Goal: Task Accomplishment & Management: Manage account settings

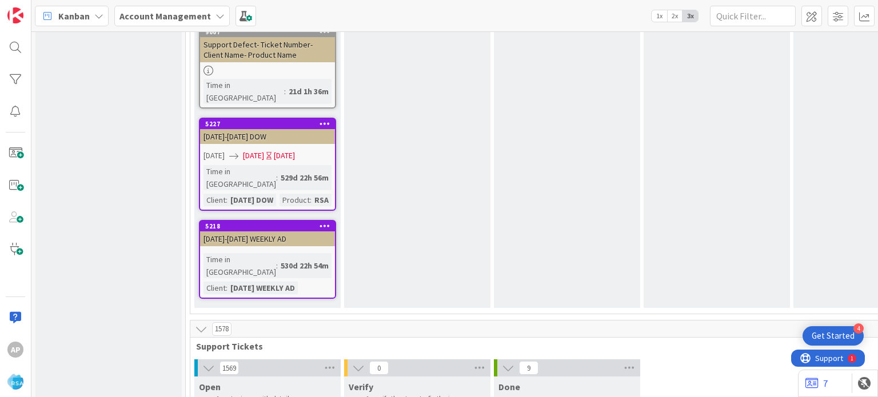
type textarea "x"
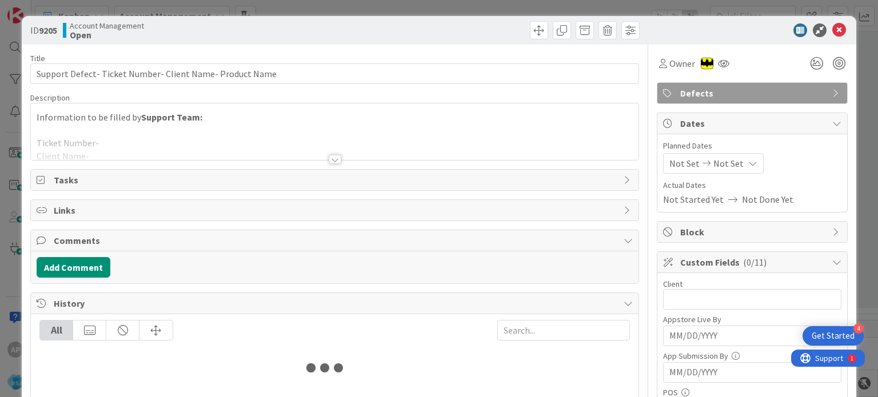
click at [268, 245] on span "Comments" at bounding box center [336, 241] width 564 height 14
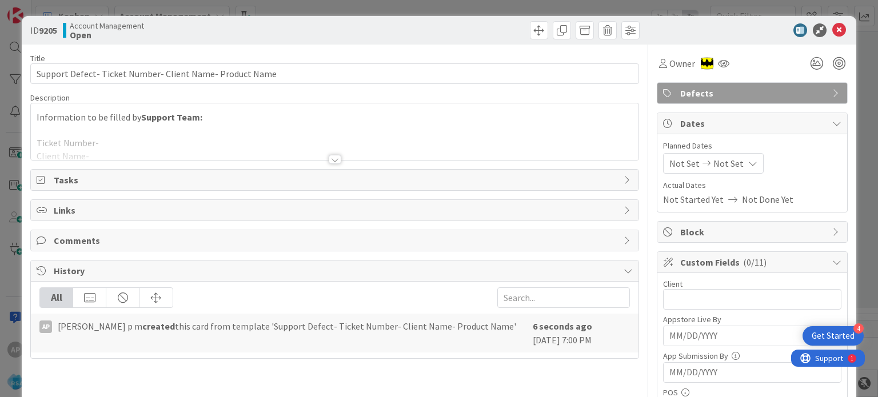
click at [345, 134] on div at bounding box center [334, 145] width 607 height 29
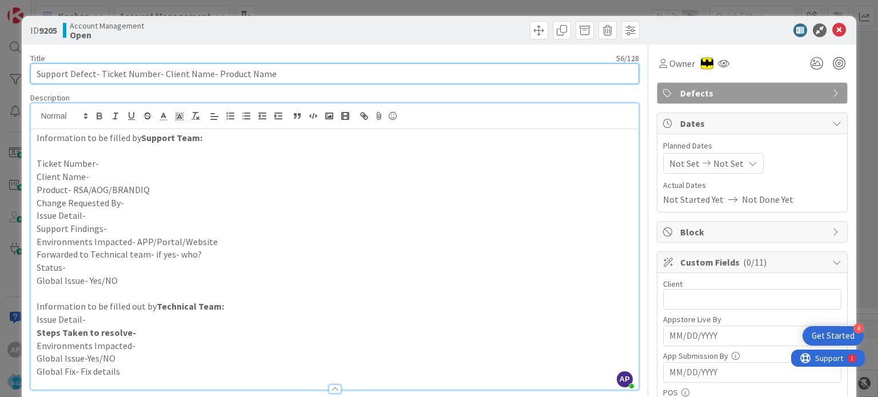
drag, startPoint x: 99, startPoint y: 71, endPoint x: 153, endPoint y: 69, distance: 53.8
click at [153, 69] on input "Support Defect- Ticket Number- Client Name- Product Name" at bounding box center [334, 73] width 608 height 21
paste input "#308662"
click at [105, 75] on input "Support Defect- #308662- Client Name- Product Name" at bounding box center [334, 73] width 608 height 21
drag, startPoint x: 129, startPoint y: 74, endPoint x: 177, endPoint y: 73, distance: 48.0
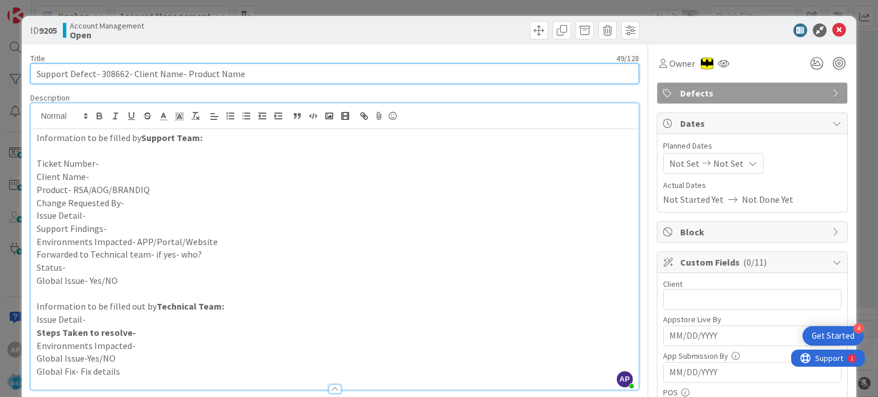
click at [177, 73] on input "Support Defect- 308662- Client Name- Product Name" at bounding box center [334, 73] width 608 height 21
drag, startPoint x: 252, startPoint y: 71, endPoint x: 204, endPoint y: 71, distance: 48.0
click at [204, 71] on input "Support Defect- 308662-Holiday Market- Product Name" at bounding box center [334, 73] width 608 height 21
type input "Support Defect- 308662-Holiday Market- RSA"
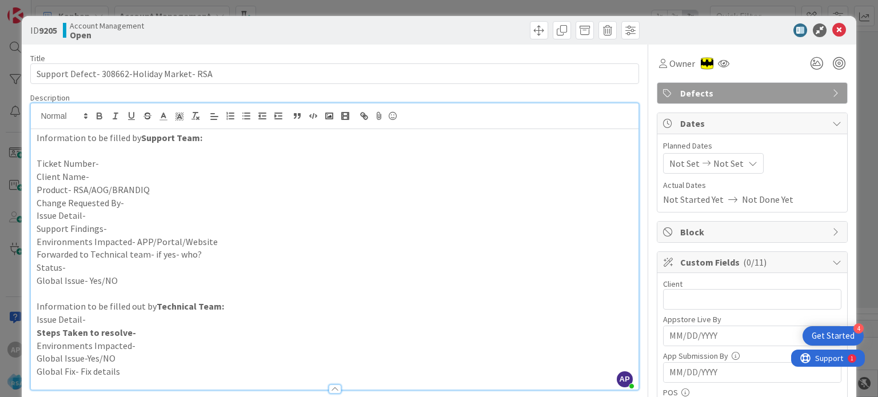
click at [126, 164] on p "Ticket Number-" at bounding box center [335, 163] width 596 height 13
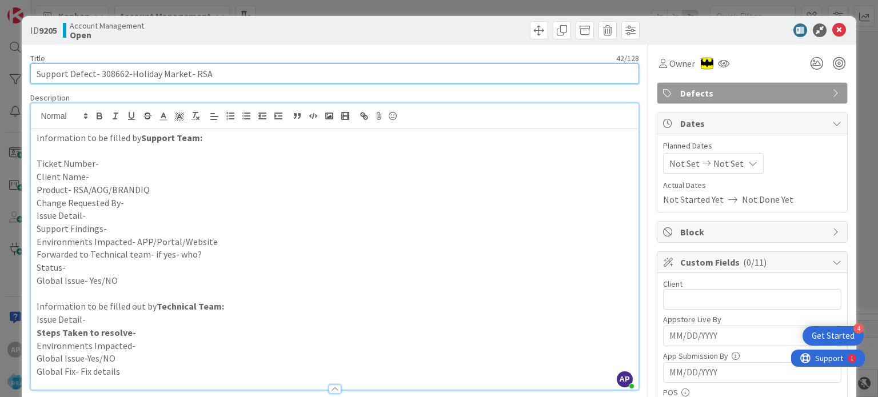
click at [106, 75] on input "Support Defect- 308662-Holiday Market- RSA" at bounding box center [334, 73] width 608 height 21
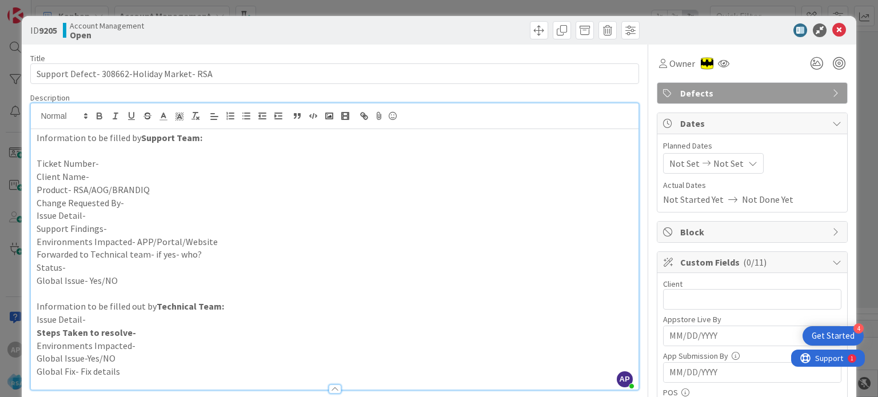
click at [101, 164] on p "Ticket Number-" at bounding box center [335, 163] width 596 height 13
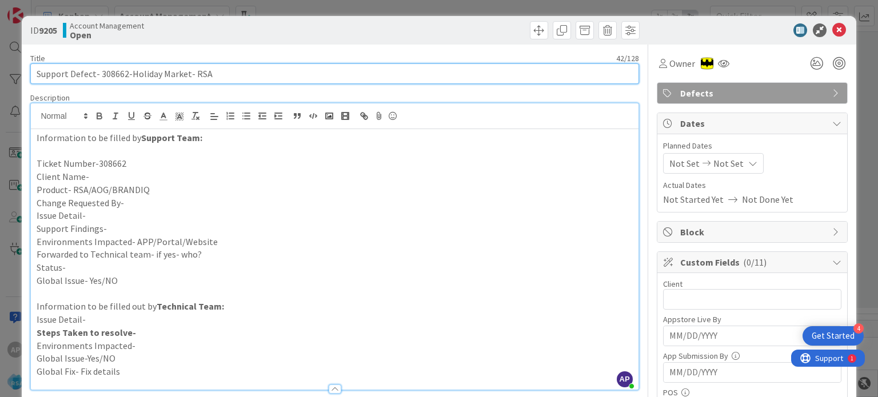
drag, startPoint x: 129, startPoint y: 73, endPoint x: 185, endPoint y: 74, distance: 56.1
click at [185, 74] on input "Support Defect- 308662-Holiday Market- RSA" at bounding box center [334, 73] width 608 height 21
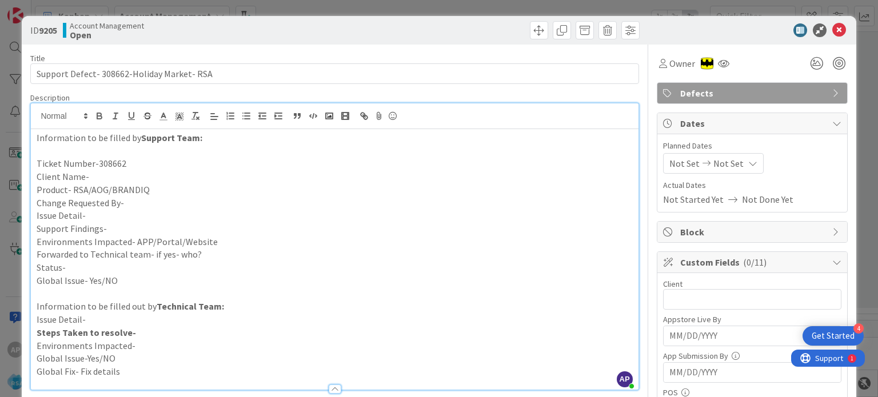
click at [103, 176] on p "Client Name-" at bounding box center [335, 176] width 596 height 13
click at [705, 294] on input "text" at bounding box center [752, 299] width 178 height 21
paste input "Holiday Market"
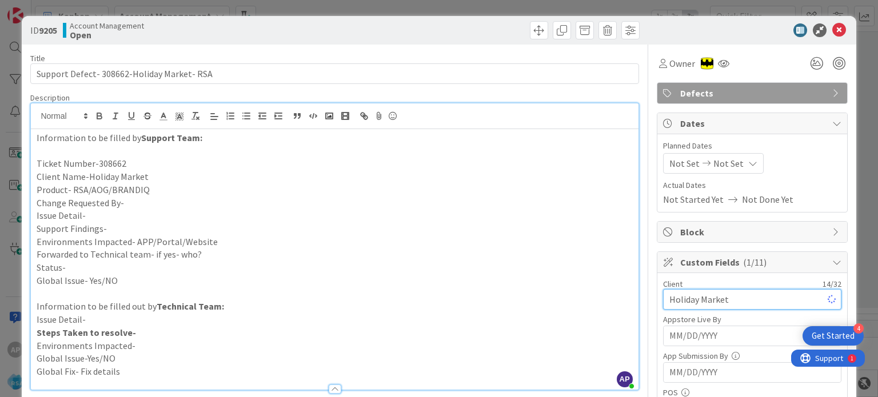
type input "Holiday Market"
click at [679, 164] on span "Not Set" at bounding box center [685, 164] width 30 height 14
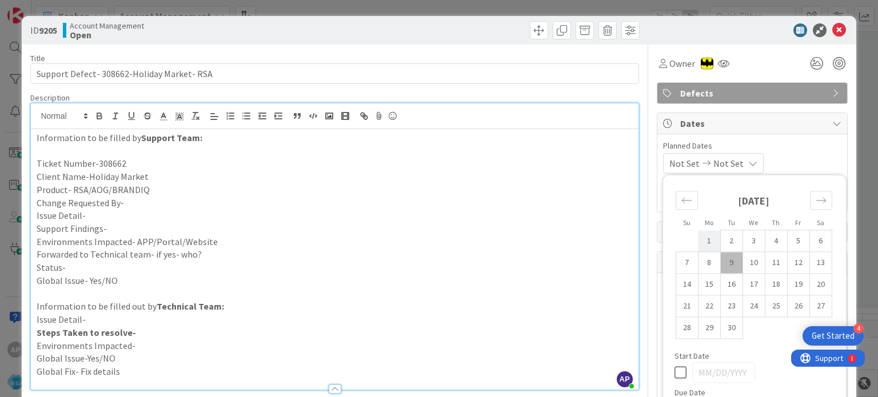
click at [702, 241] on td "1" at bounding box center [709, 241] width 22 height 22
type input "[DATE]"
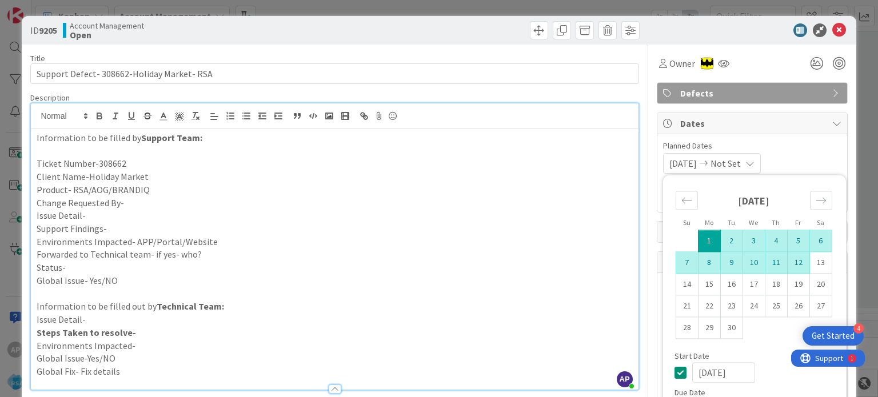
click at [792, 263] on td "12" at bounding box center [798, 263] width 22 height 22
type input "[DATE]"
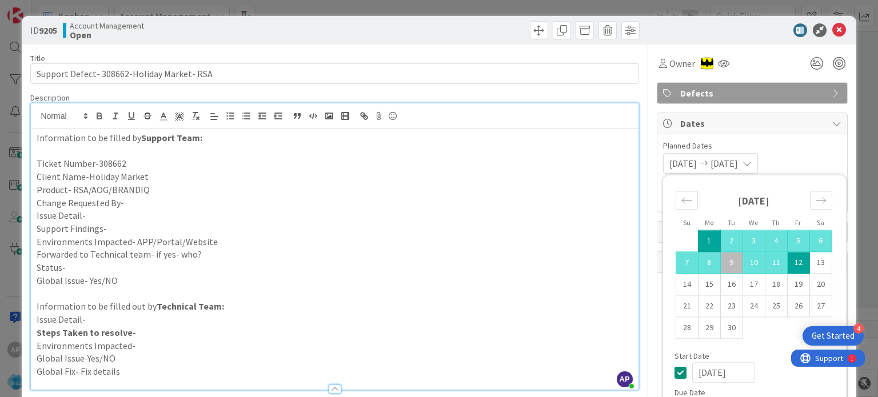
click at [135, 212] on p "Issue Detail-" at bounding box center [335, 215] width 596 height 13
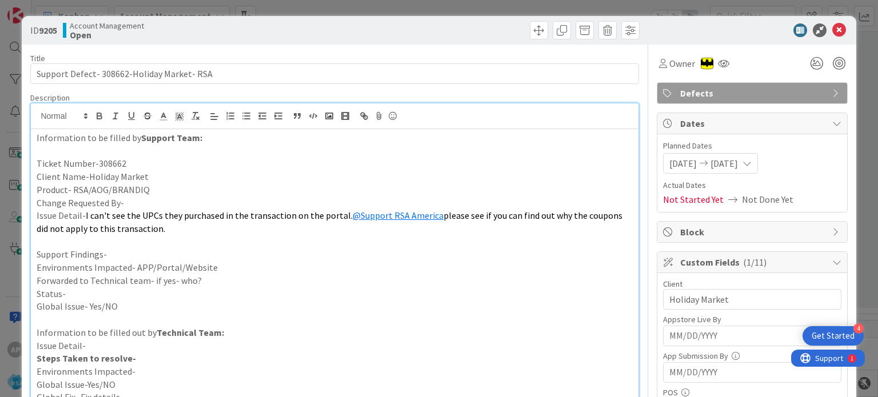
click at [86, 216] on span "I can't see the UPCs they purchased in the transaction on the portal." at bounding box center [219, 215] width 267 height 11
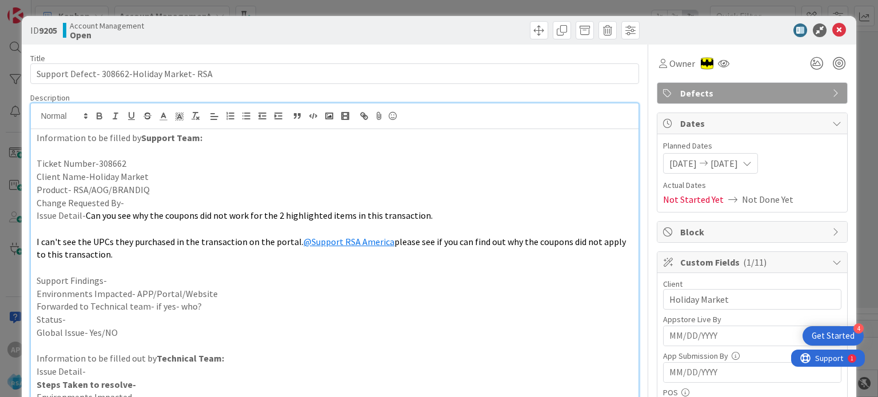
click at [239, 295] on p "Environments Impacted- APP/Portal/Website" at bounding box center [335, 294] width 596 height 13
click at [228, 306] on p "Forwarded to Technical team- if yes- who?" at bounding box center [335, 306] width 596 height 13
click at [194, 320] on p "Status-" at bounding box center [335, 319] width 596 height 13
click at [141, 267] on p at bounding box center [335, 267] width 596 height 13
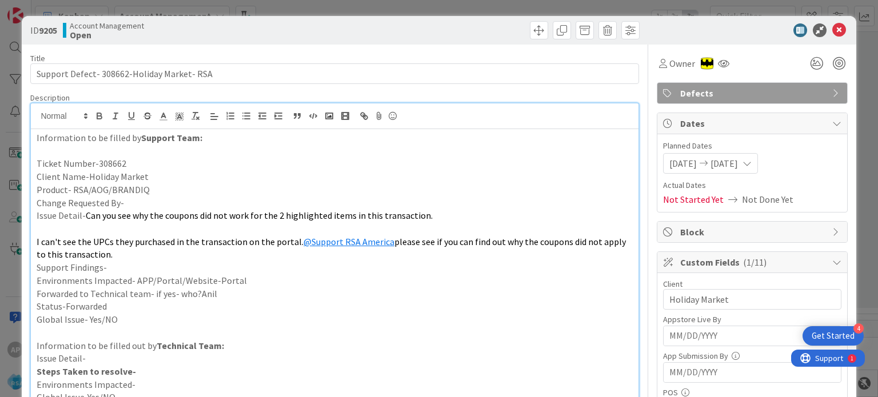
click at [107, 230] on p at bounding box center [335, 228] width 596 height 13
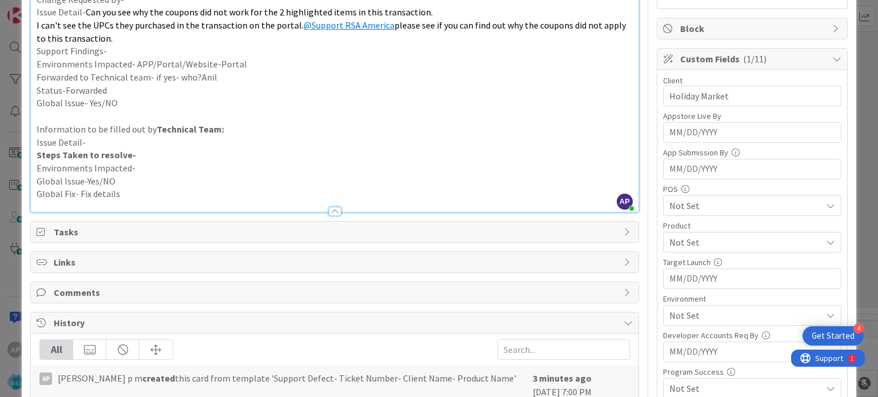
scroll to position [204, 0]
click at [674, 236] on span "Not Set" at bounding box center [746, 243] width 152 height 14
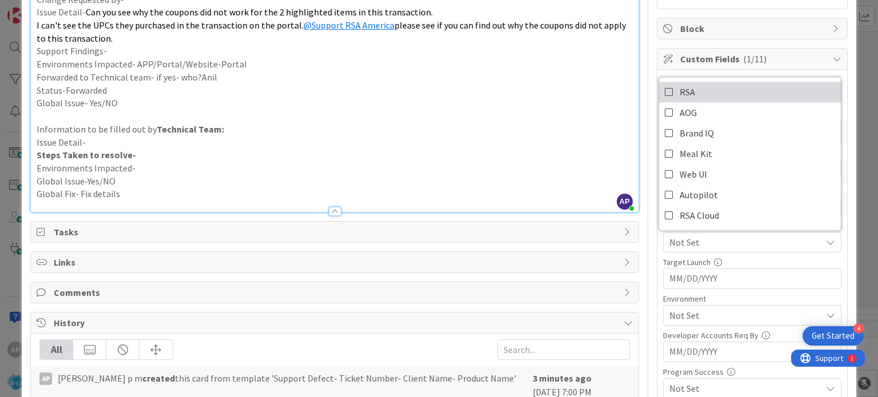
click at [665, 86] on icon at bounding box center [669, 91] width 9 height 17
click at [576, 136] on p "Issue Detail-" at bounding box center [335, 142] width 596 height 13
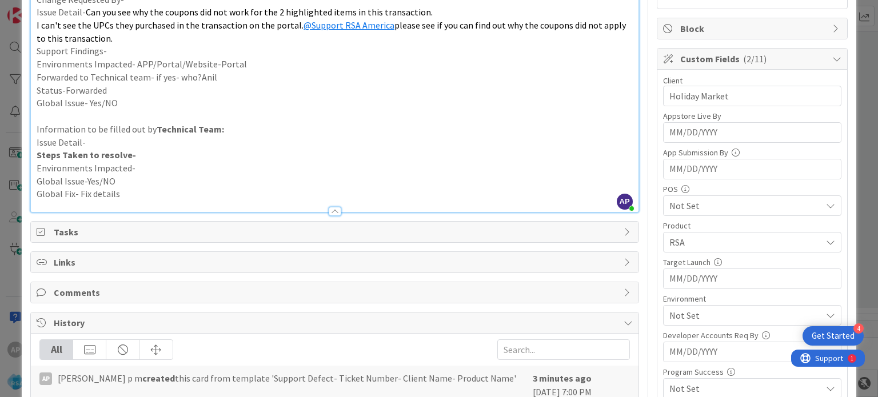
click at [690, 315] on span "Not Set" at bounding box center [746, 316] width 152 height 14
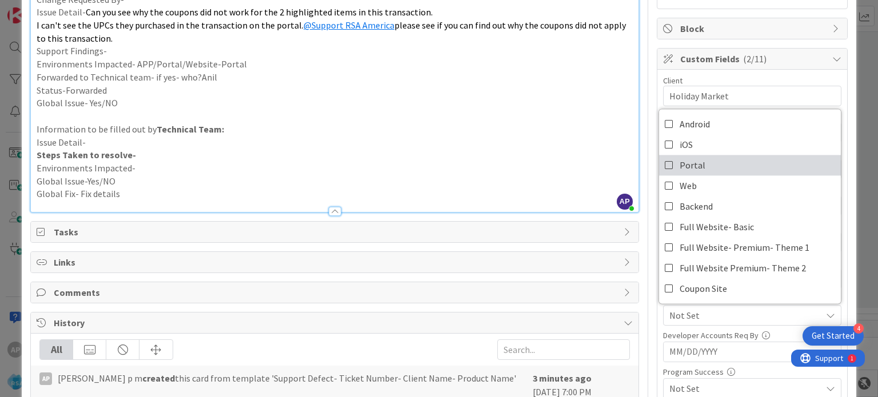
click at [665, 166] on icon at bounding box center [669, 165] width 9 height 17
click at [567, 146] on p "Issue Detail-" at bounding box center [335, 142] width 596 height 13
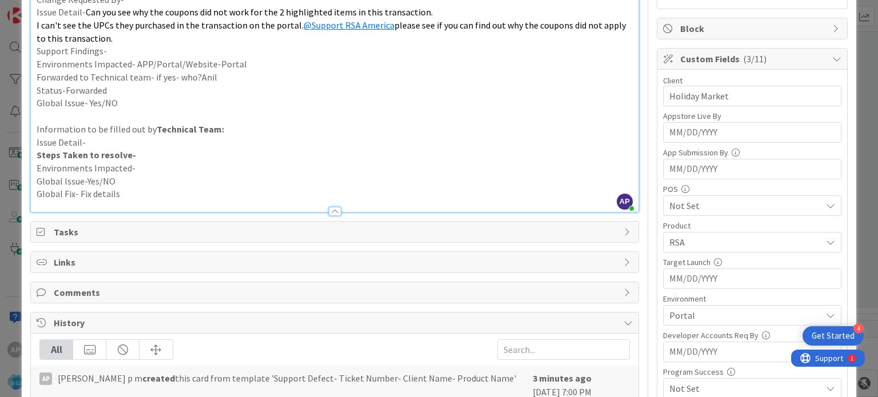
scroll to position [0, 0]
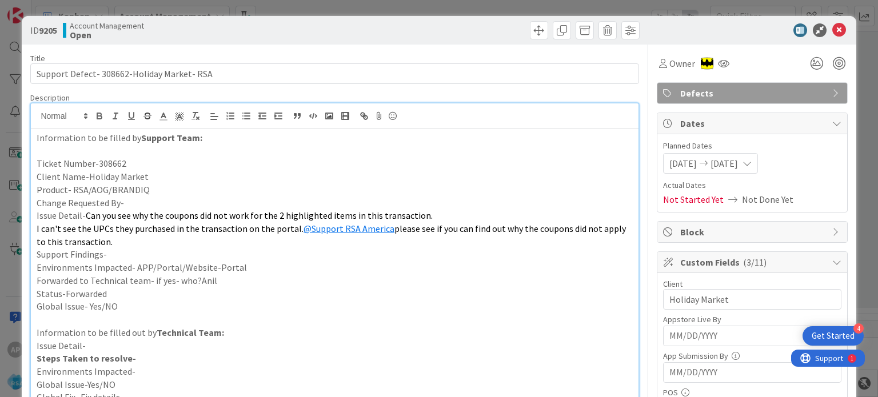
click at [131, 257] on p "Support Findings-" at bounding box center [335, 254] width 596 height 13
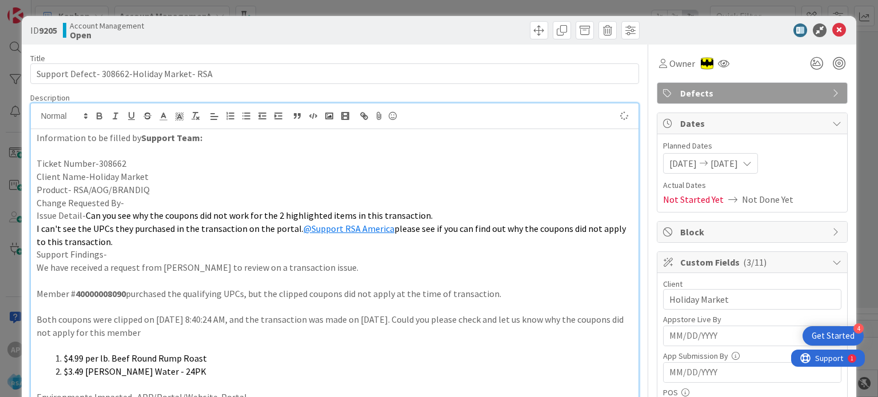
click at [130, 278] on p at bounding box center [335, 280] width 596 height 13
